Goal: Task Accomplishment & Management: Use online tool/utility

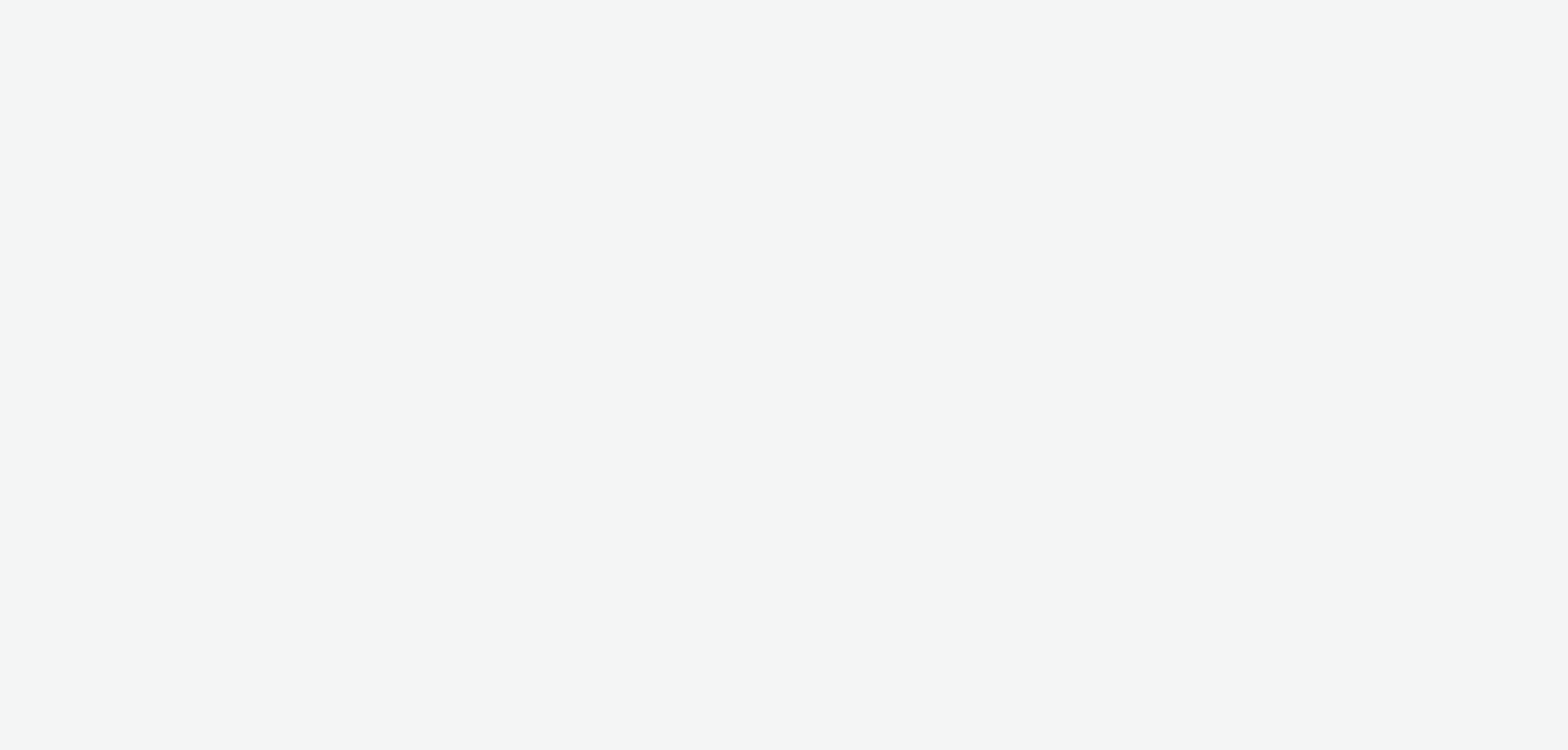
select select "2fc77e36-bb93-4aa3-9dff-dcb08e02eac6"
select select "2405a9d4-3350-4458-8d06-44f78962fa76"
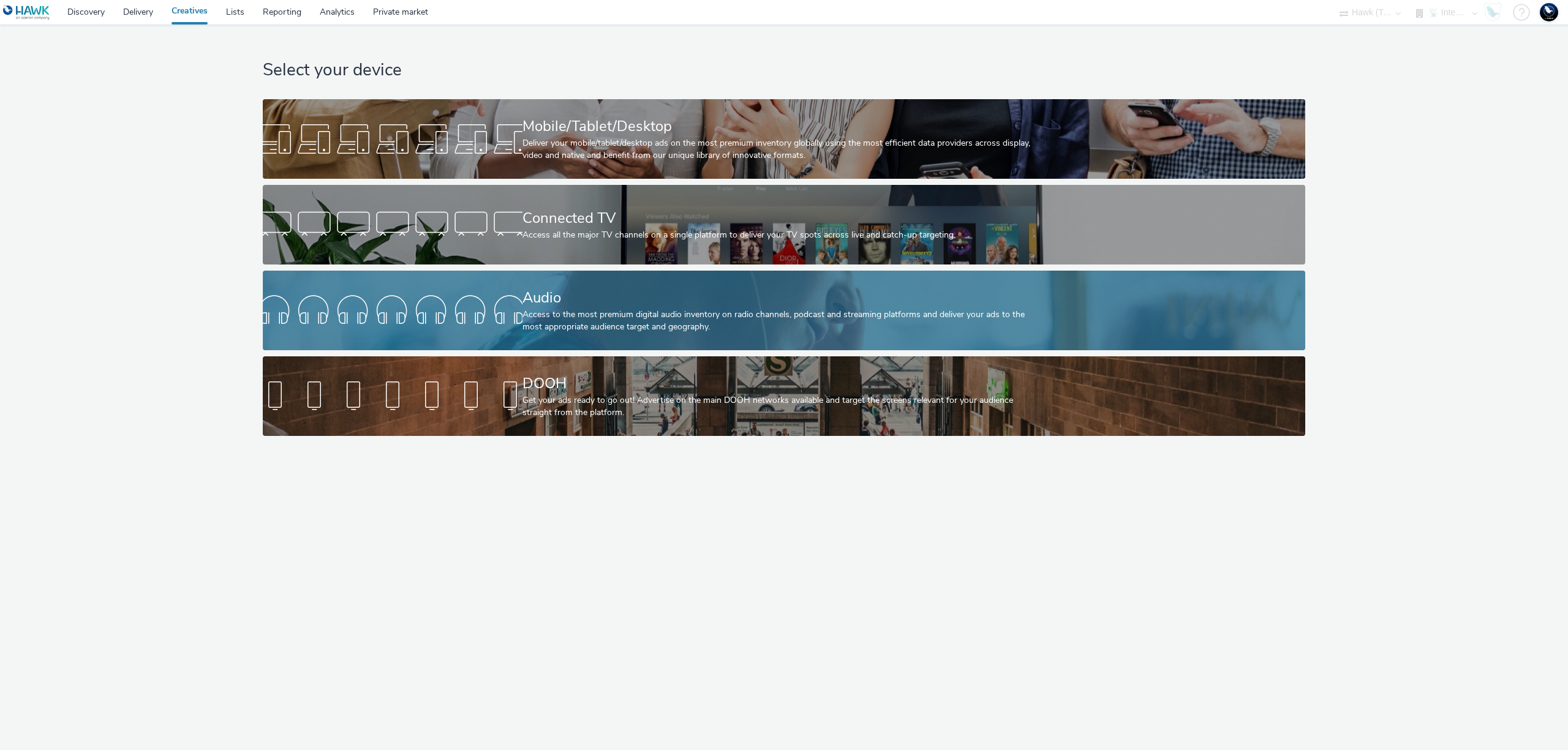
click at [602, 318] on div "Access to the most premium digital audio inventory on radio channels, podcast a…" at bounding box center [782, 321] width 519 height 25
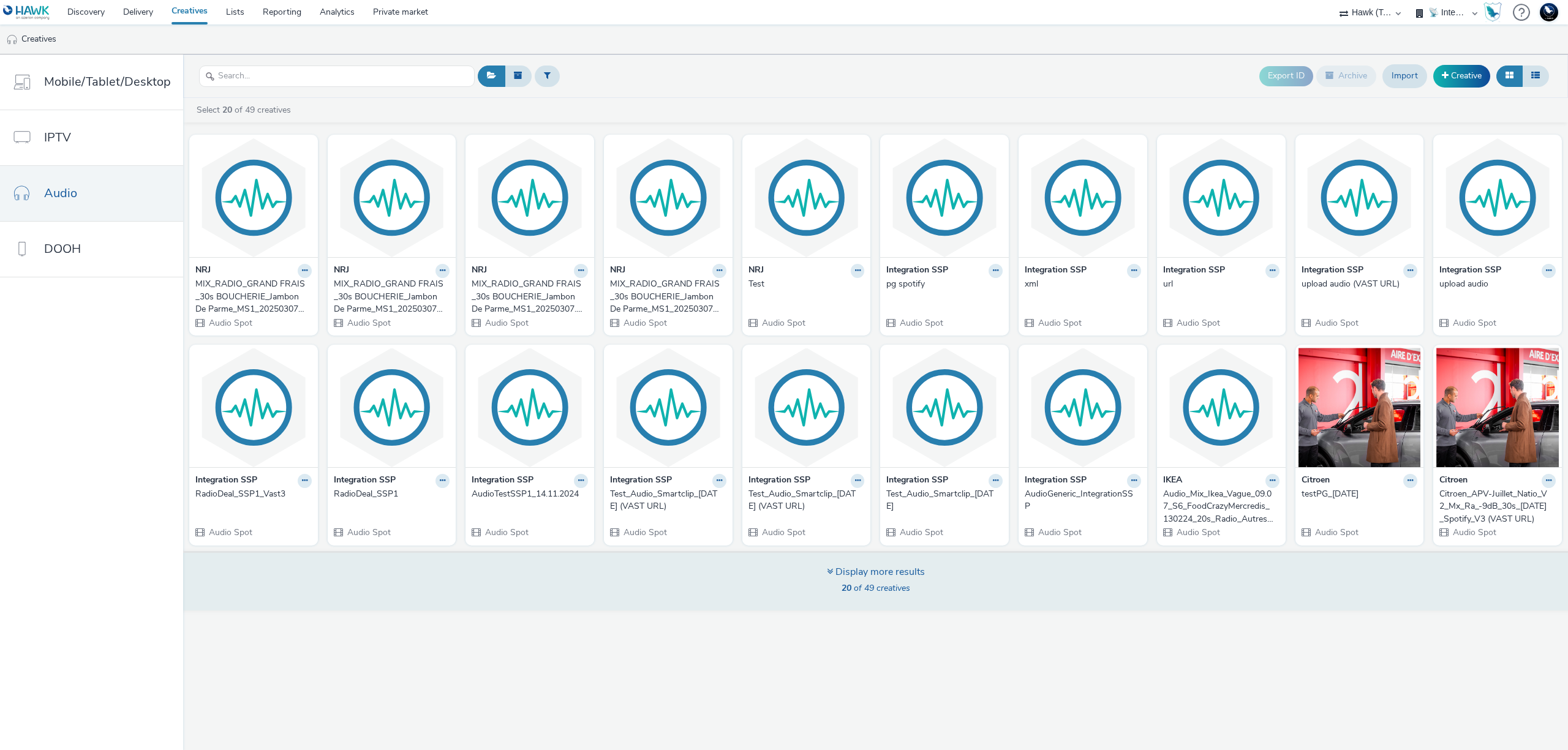
click at [871, 574] on div "Display more results" at bounding box center [876, 571] width 98 height 14
click at [827, 566] on icon at bounding box center [829, 571] width 6 height 10
click at [860, 571] on div "Display more results" at bounding box center [876, 571] width 98 height 14
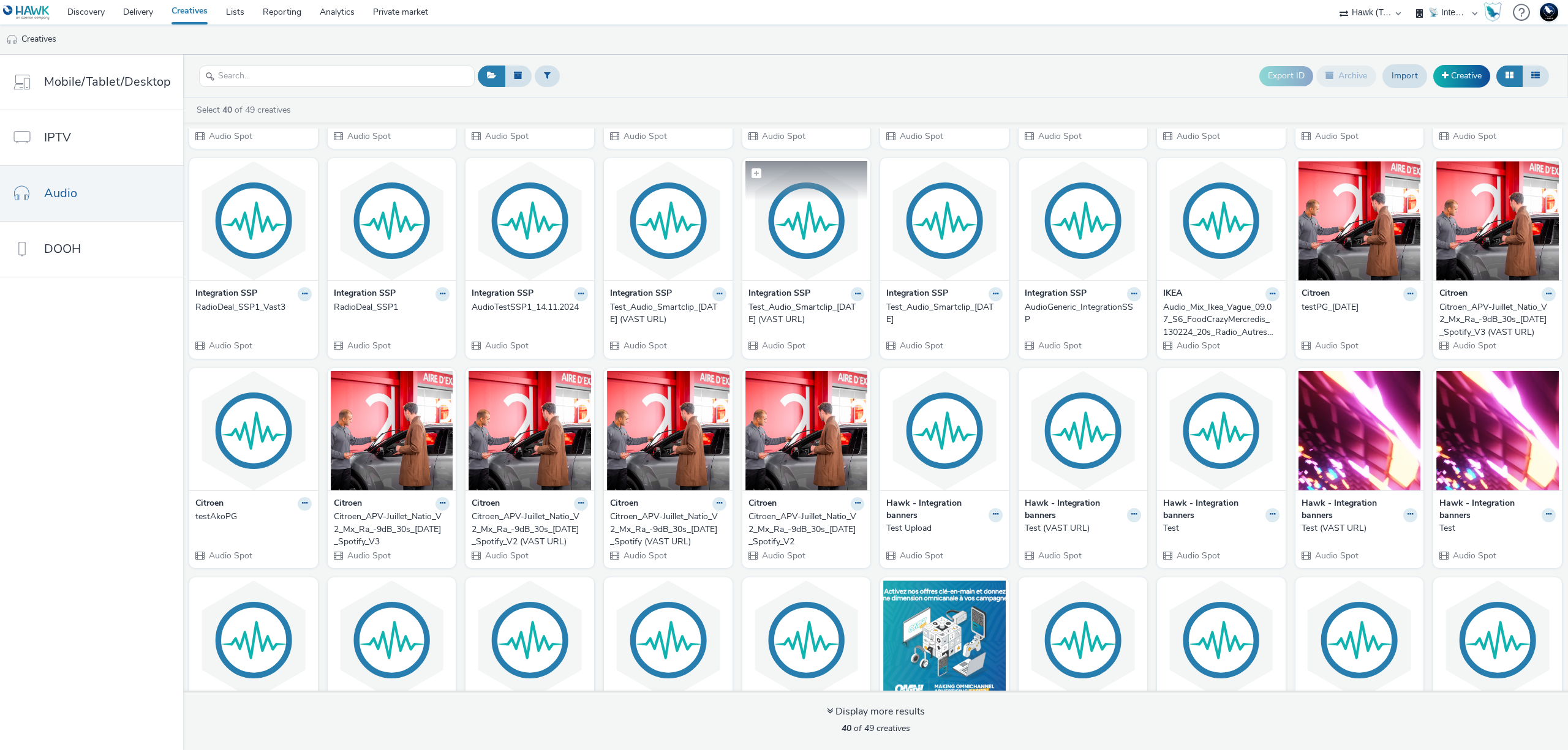
scroll to position [279, 0]
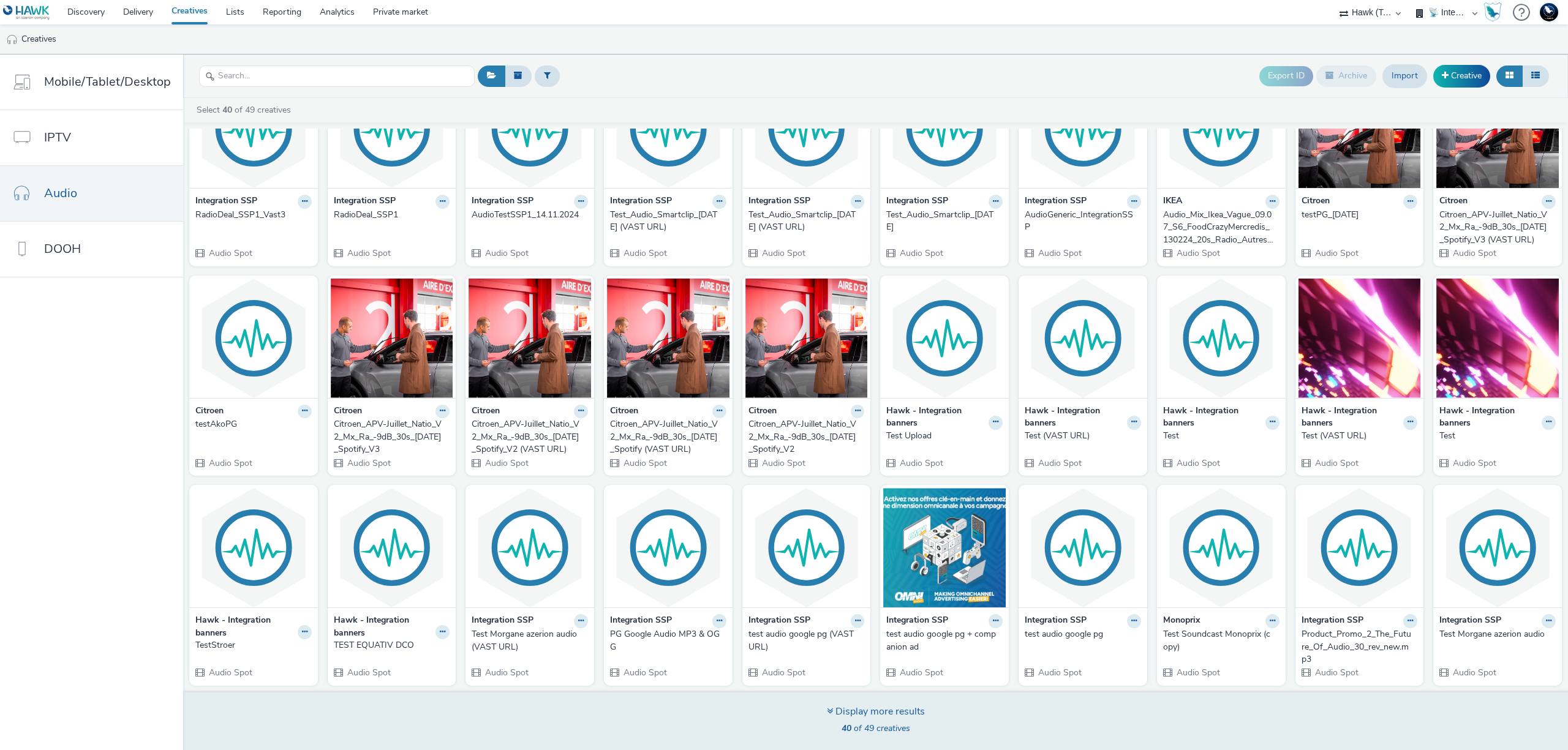
click at [836, 709] on div "Display more results" at bounding box center [876, 711] width 98 height 14
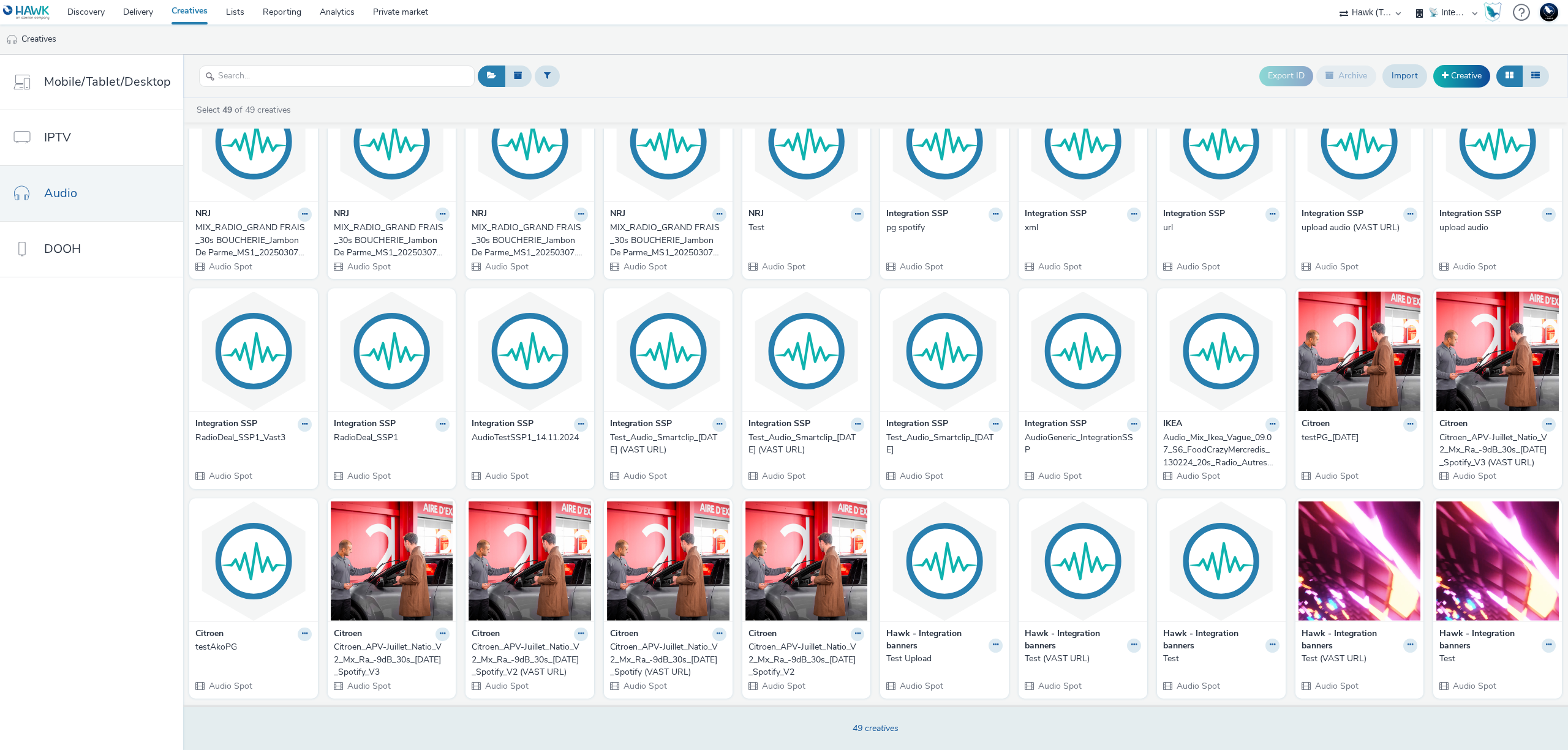
scroll to position [0, 0]
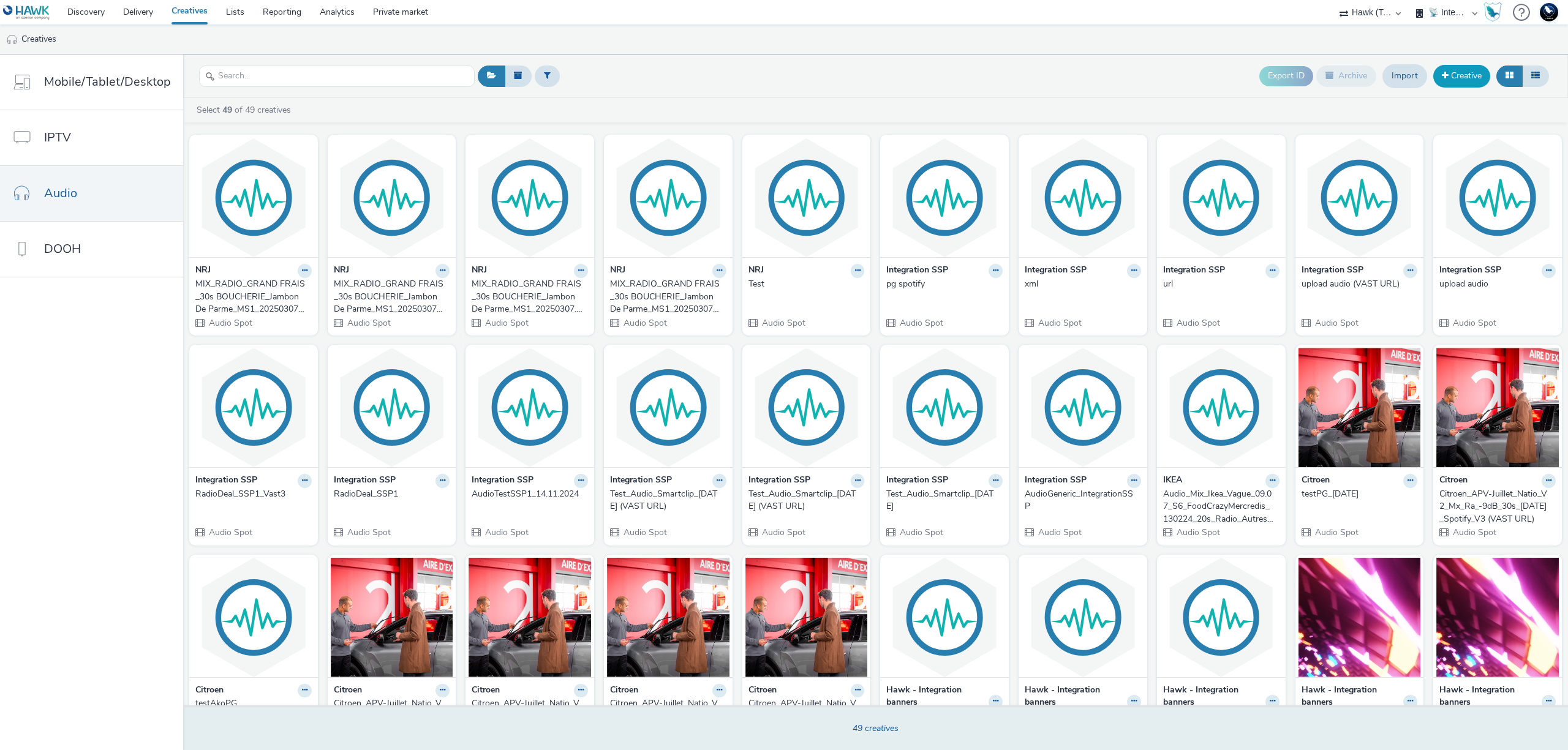
click at [1468, 70] on link "Creative" at bounding box center [1462, 76] width 57 height 22
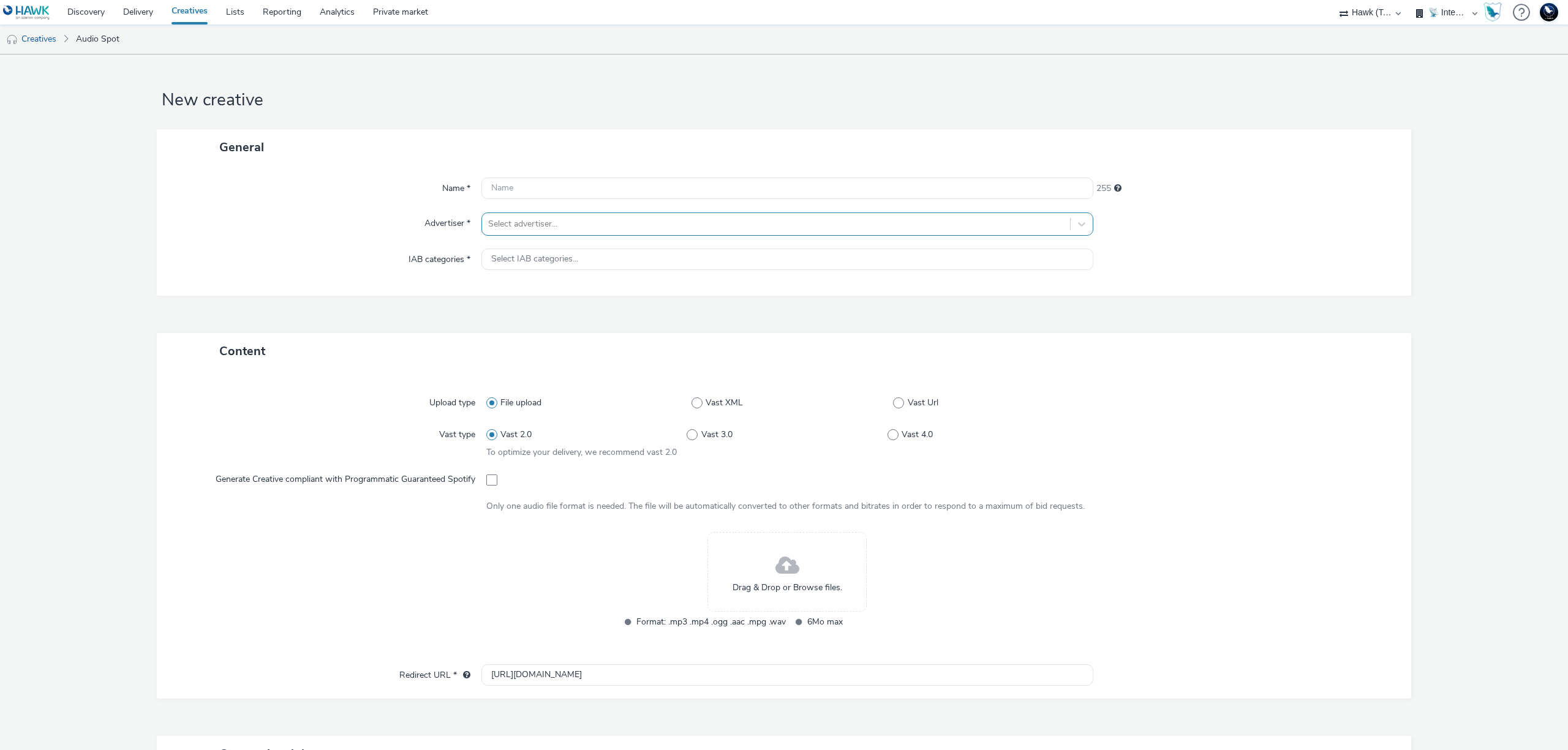
click at [638, 229] on div at bounding box center [776, 224] width 576 height 15
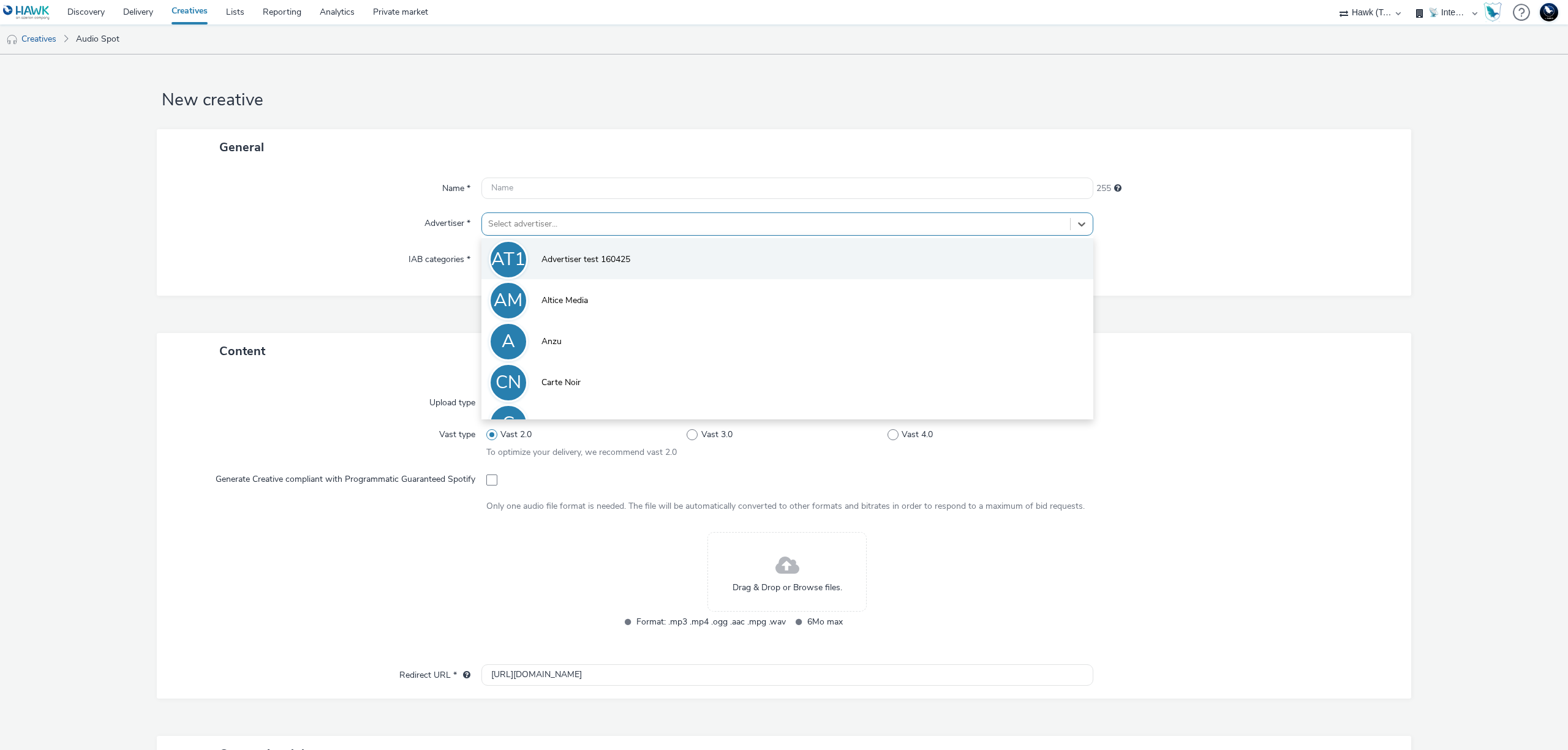
click at [599, 254] on span "Advertiser test 160425" at bounding box center [585, 260] width 89 height 12
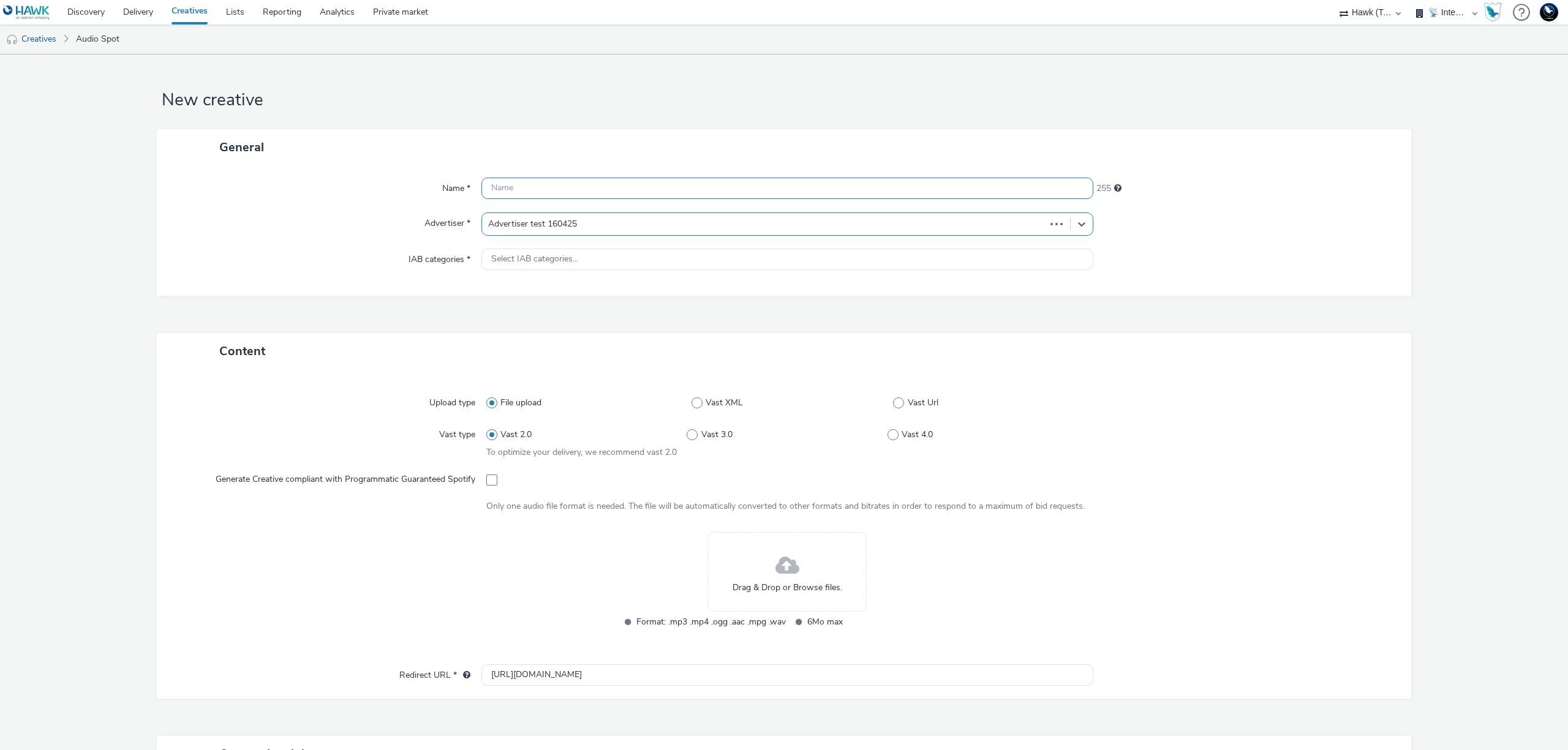
type input "[URL][DOMAIN_NAME]"
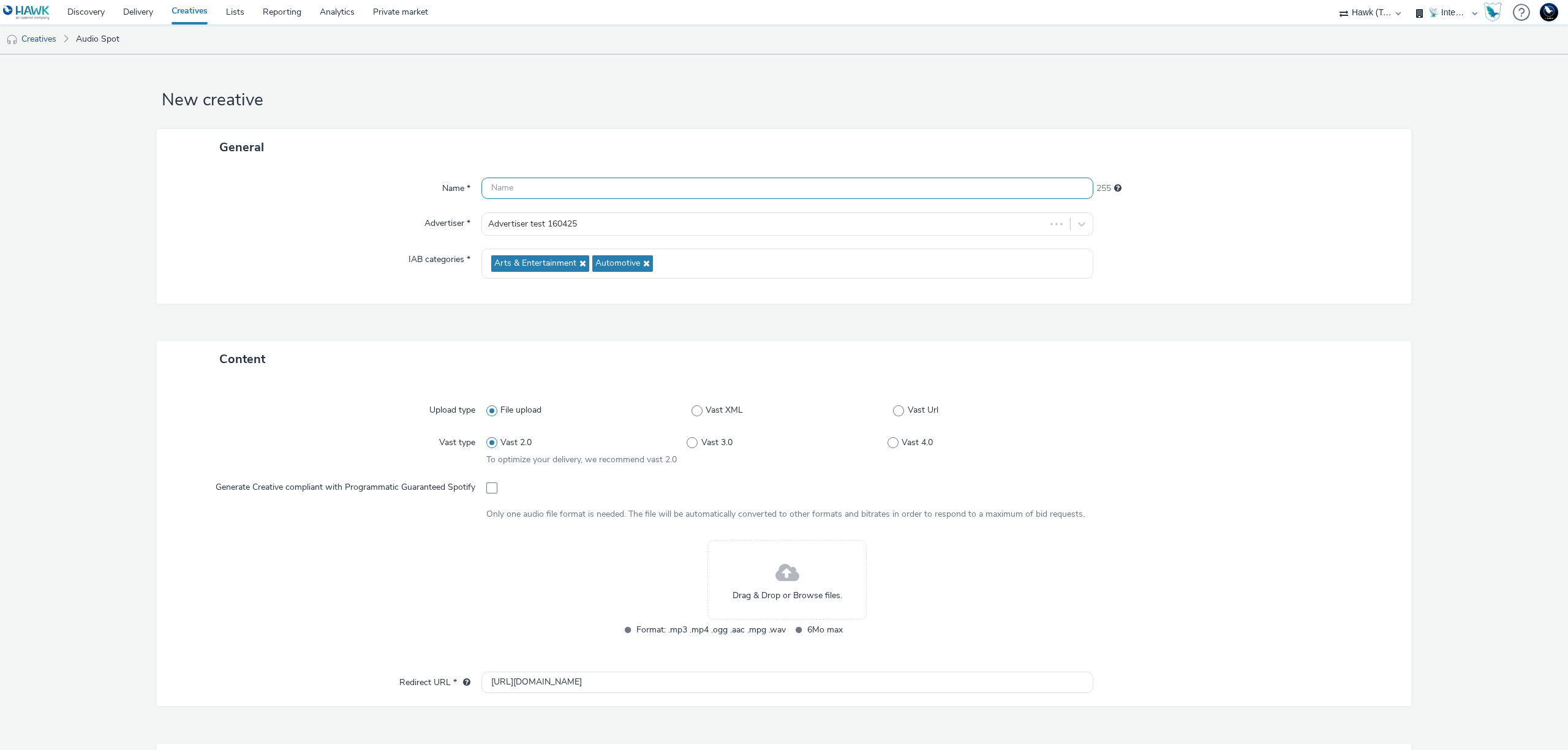
click at [529, 181] on input "text" at bounding box center [788, 188] width 612 height 22
type input "sdfgbn,;"
click at [51, 38] on link "Creatives" at bounding box center [31, 39] width 63 height 29
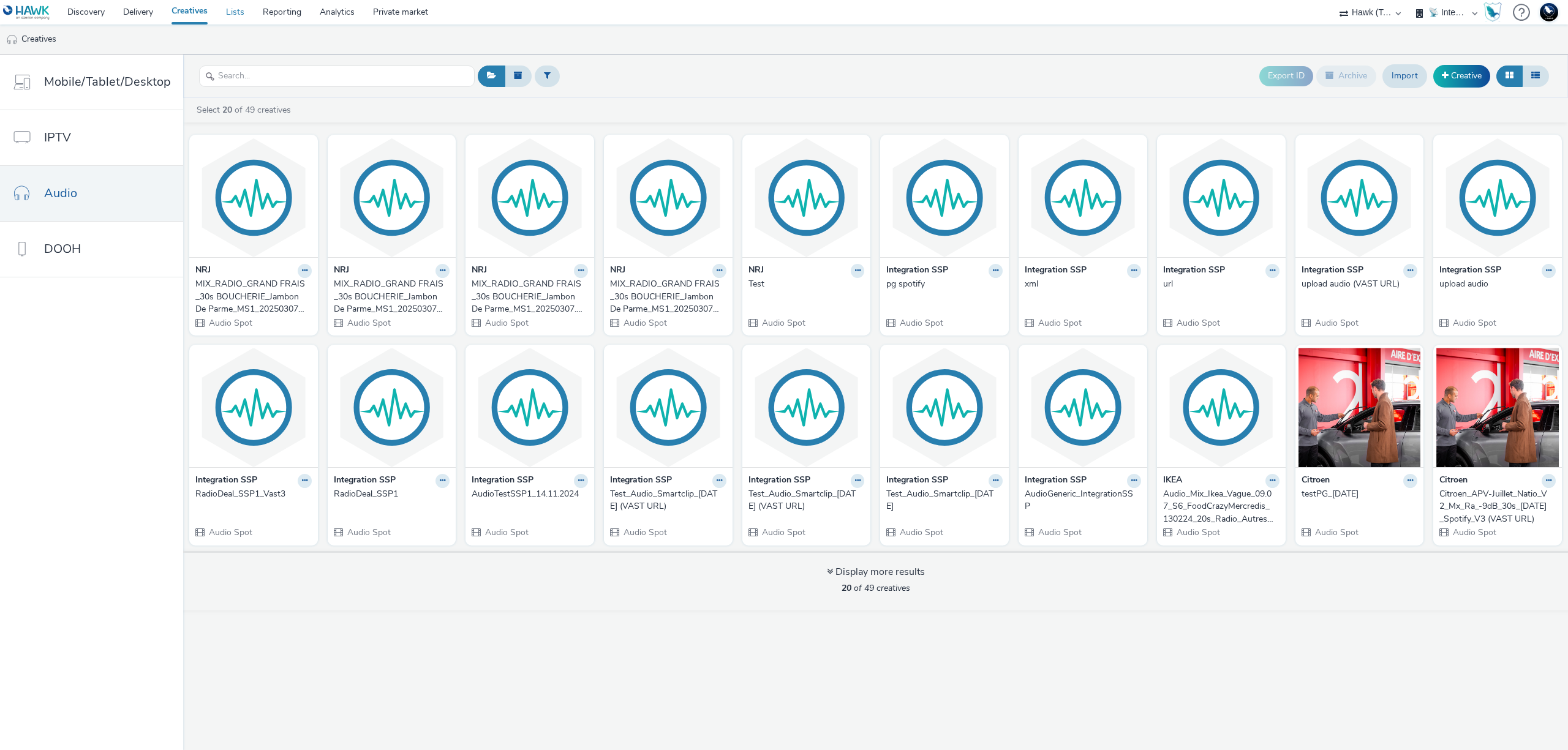
click at [236, 14] on link "Lists" at bounding box center [235, 12] width 36 height 25
